Goal: Find specific fact: Find specific fact

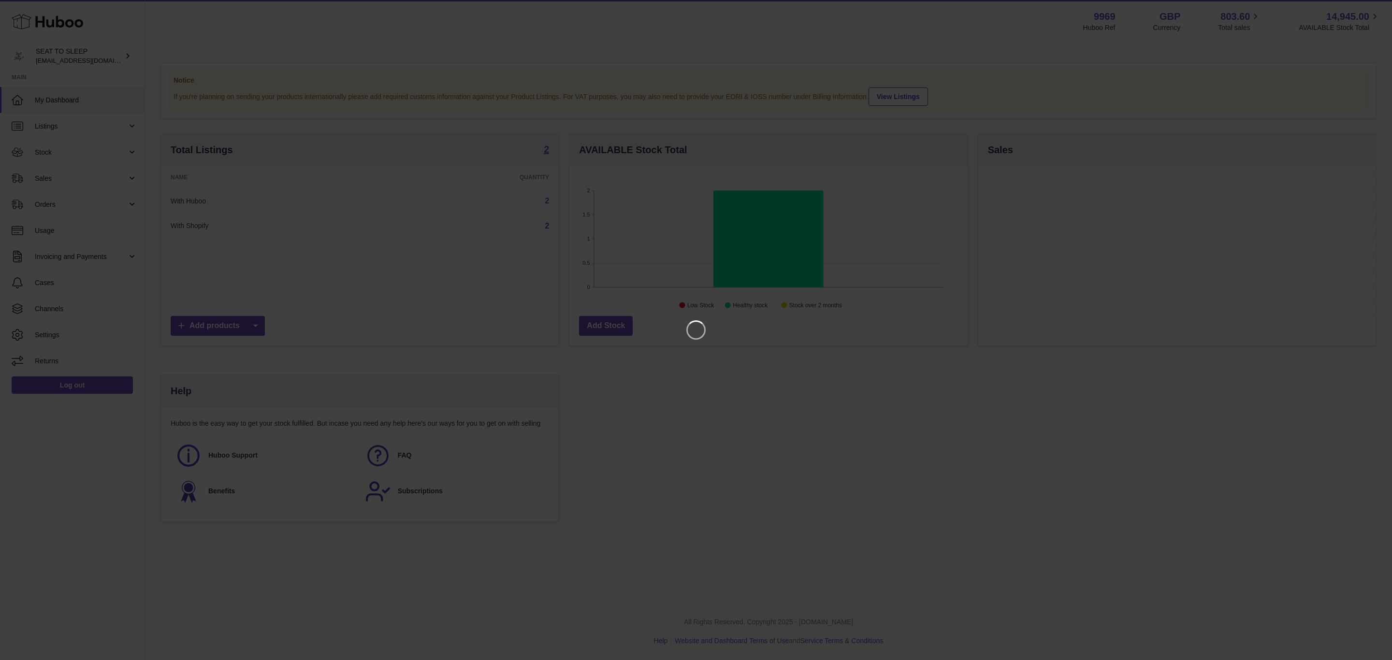
click at [543, 160] on iframe at bounding box center [696, 330] width 1354 height 622
click at [1369, 11] on icon "Close" at bounding box center [1367, 9] width 8 height 8
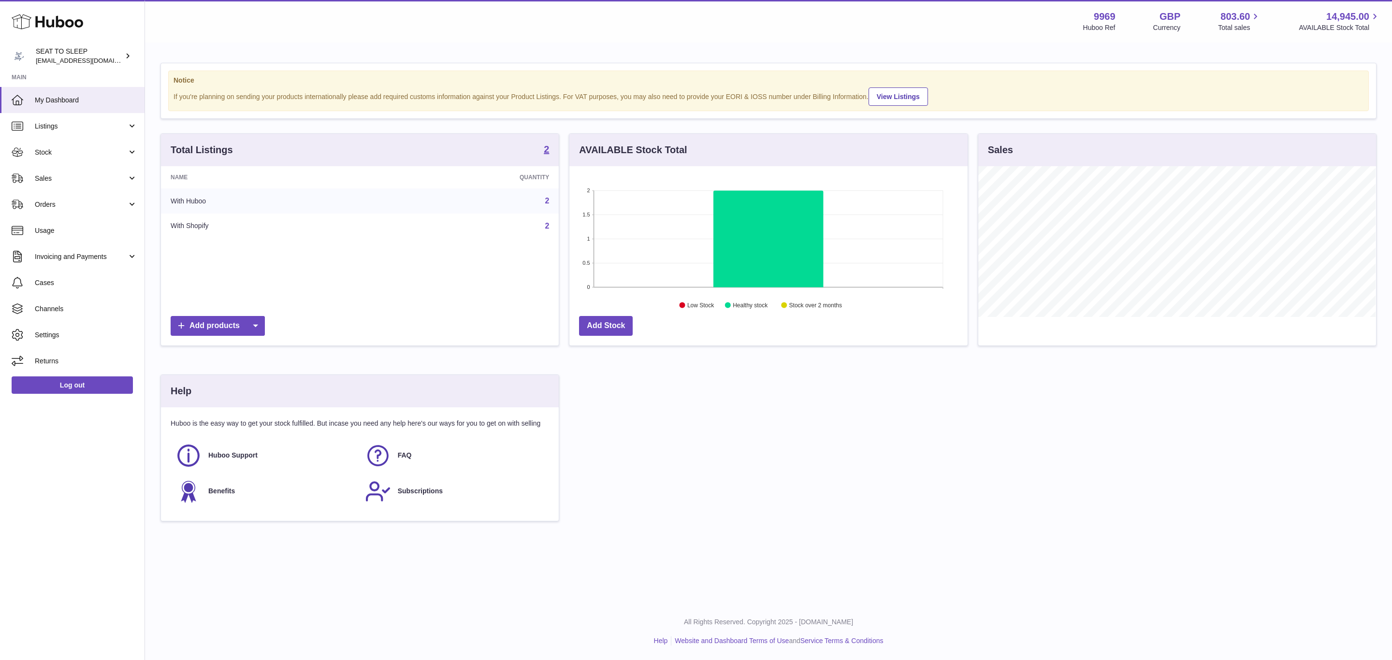
click at [553, 146] on div "Total Listings 2" at bounding box center [360, 150] width 398 height 32
click at [548, 154] on strong "2" at bounding box center [546, 150] width 5 height 10
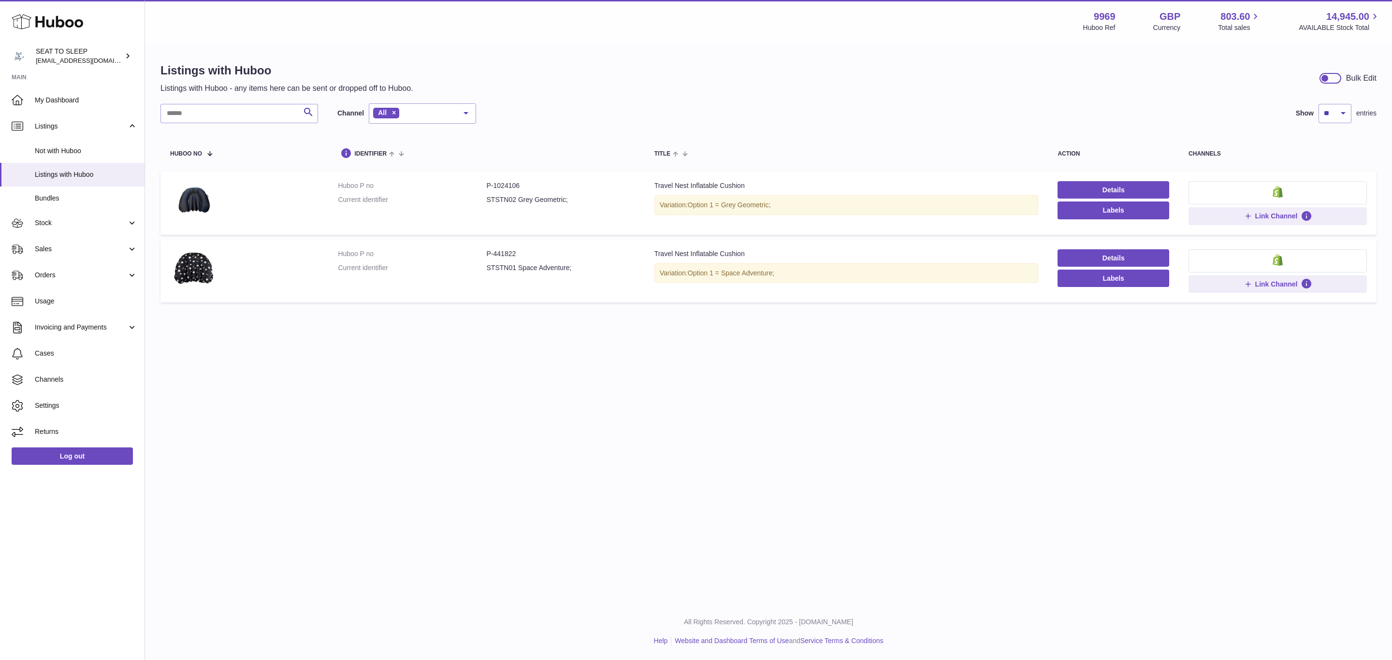
click at [527, 186] on dd "P-1024106" at bounding box center [561, 185] width 148 height 9
click at [499, 186] on dd "P-1024106" at bounding box center [561, 185] width 148 height 9
copy dd "1024106"
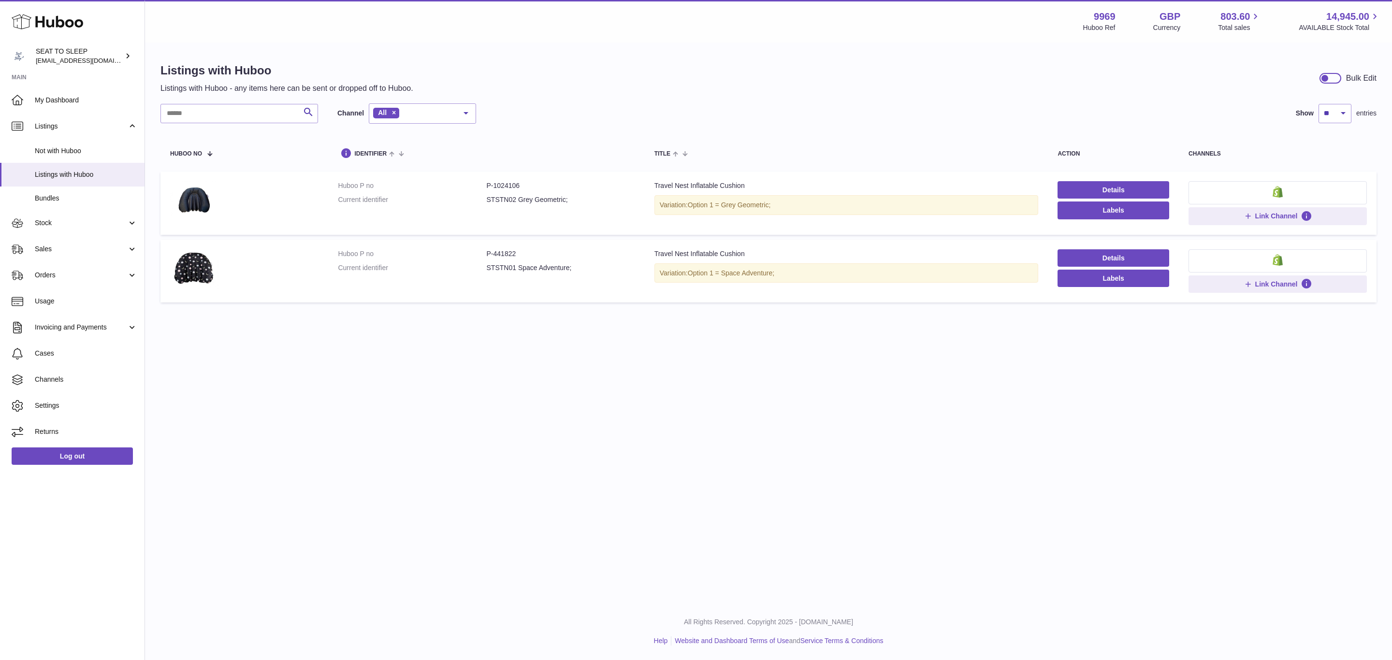
click at [503, 253] on dd "P-441822" at bounding box center [561, 253] width 148 height 9
copy dd "441822"
